Goal: Task Accomplishment & Management: Use online tool/utility

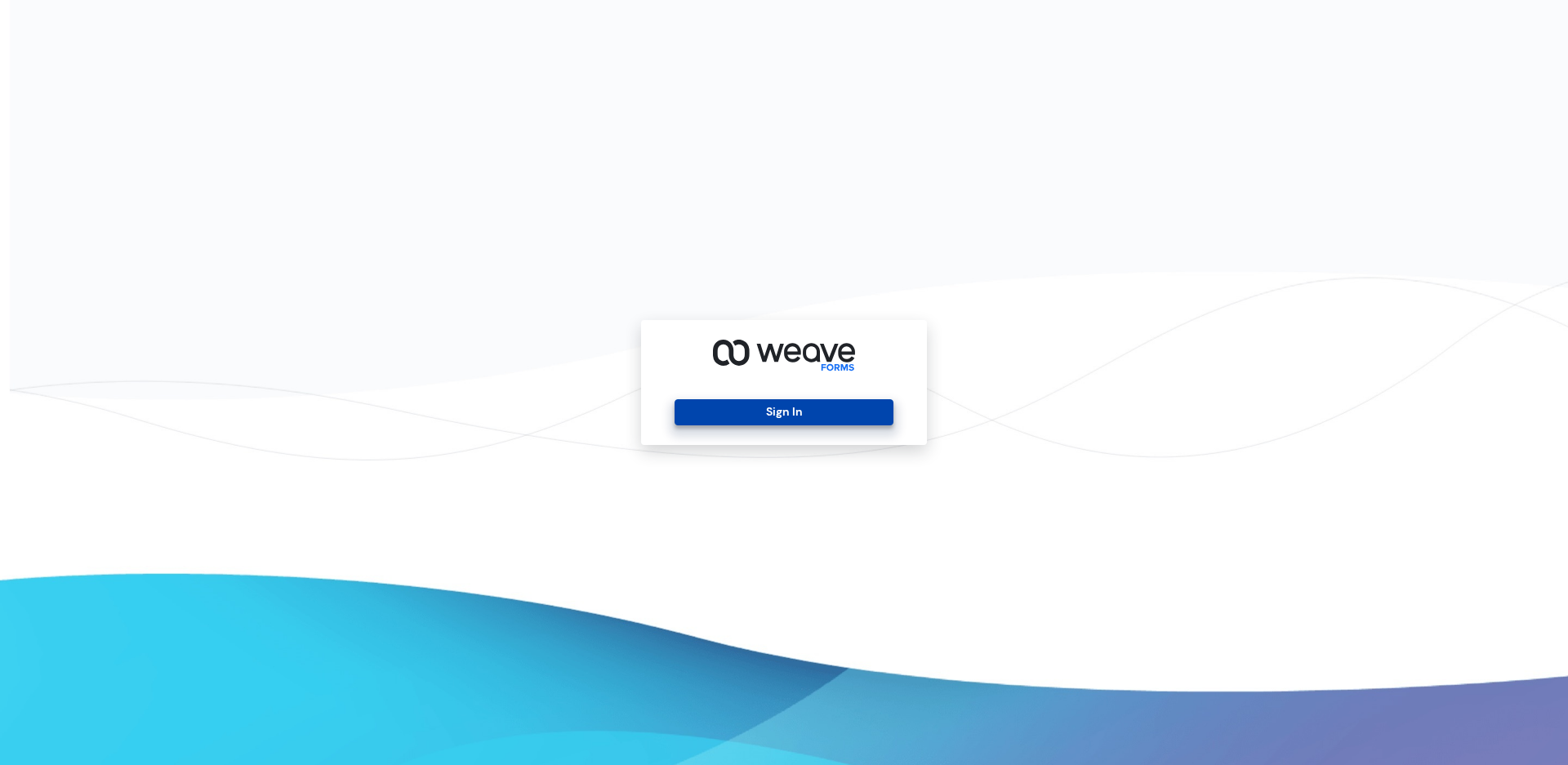
click at [723, 408] on button "Sign In" at bounding box center [784, 412] width 218 height 26
